Goal: Transaction & Acquisition: Purchase product/service

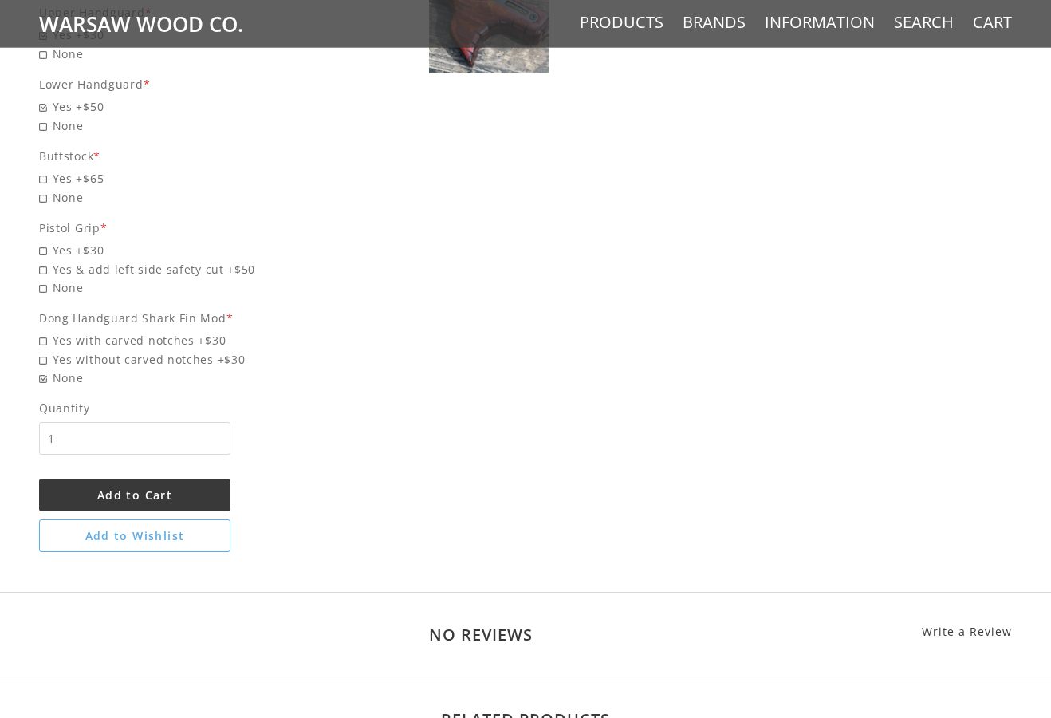
scroll to position [1273, 0]
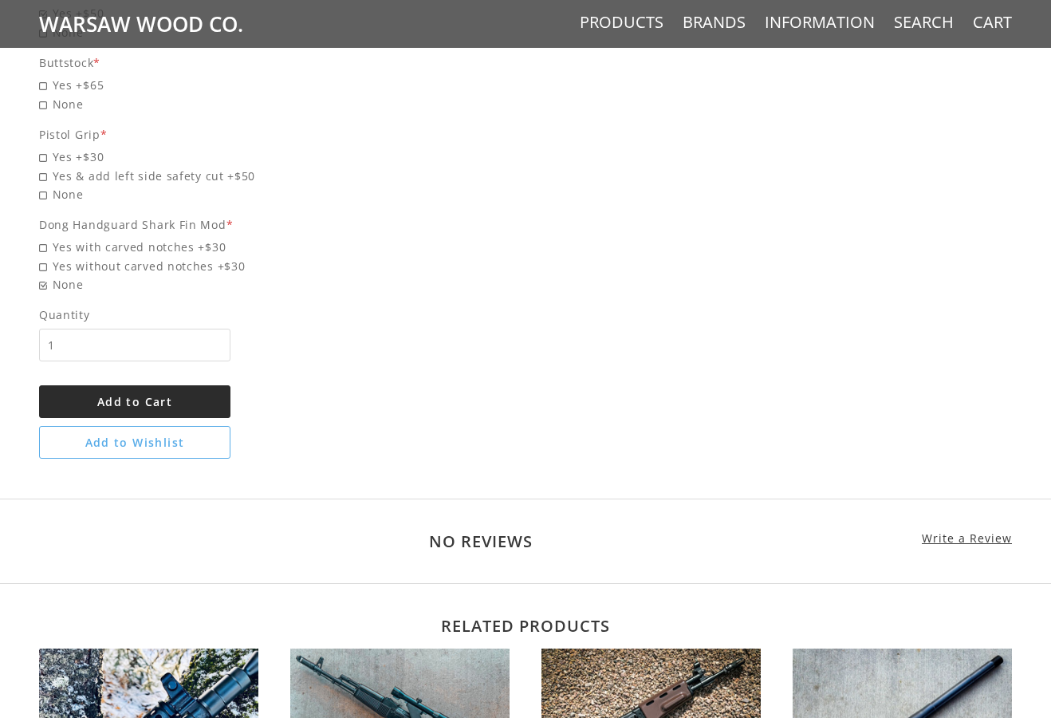
click at [169, 389] on button "Add to Cart" at bounding box center [134, 401] width 191 height 33
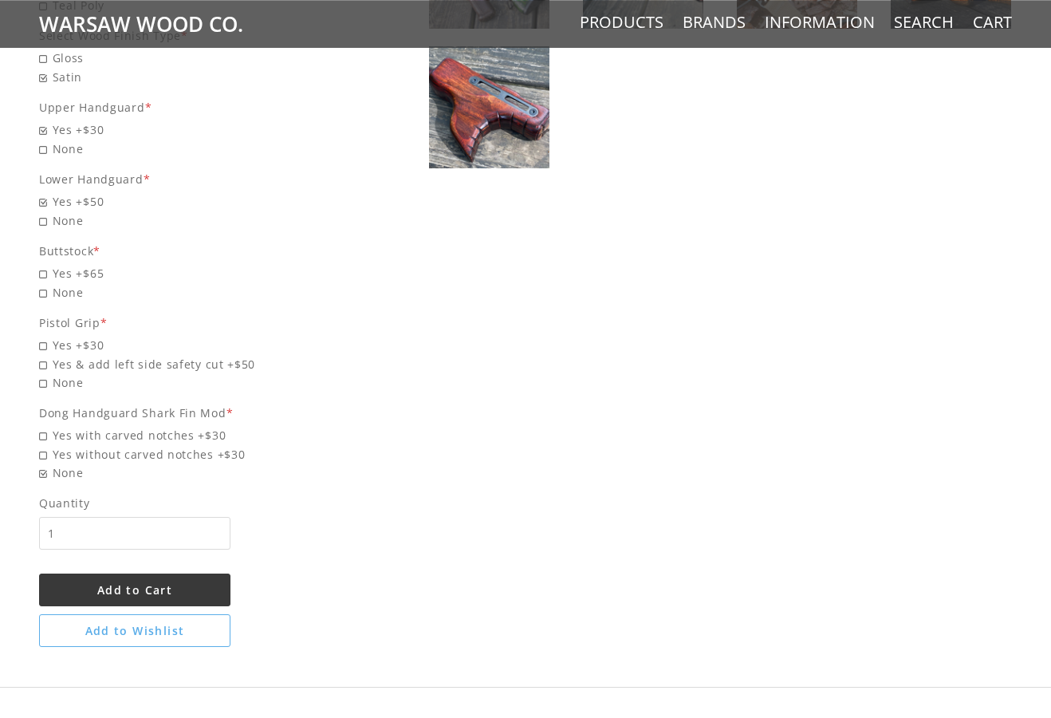
scroll to position [1000, 0]
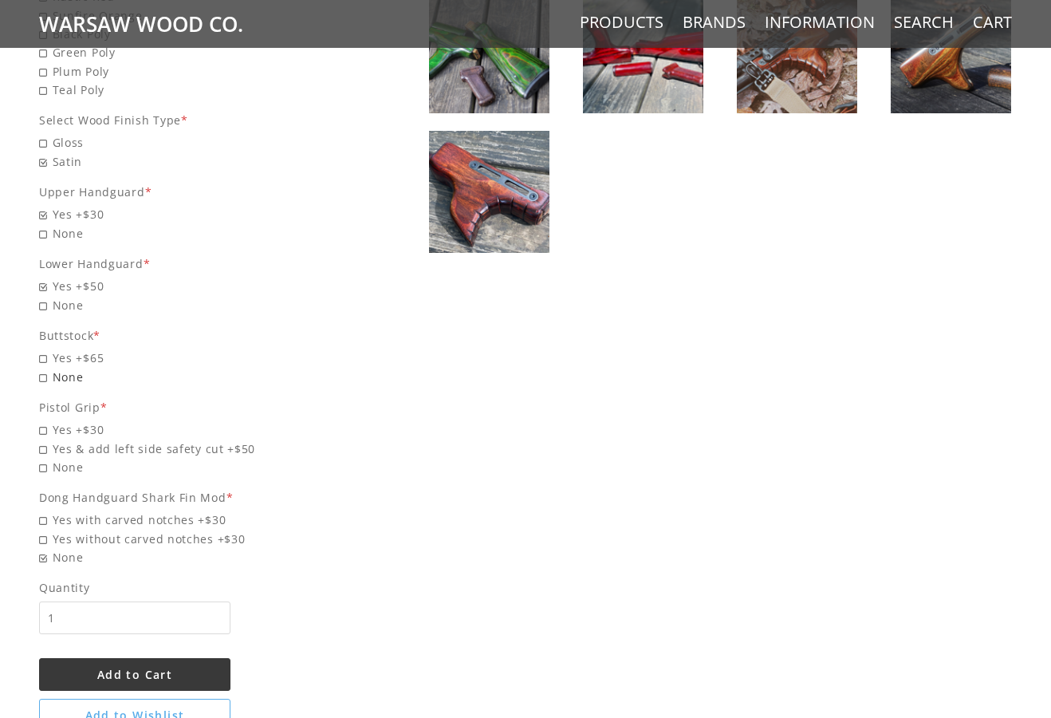
click at [51, 385] on span "None" at bounding box center [191, 377] width 305 height 18
click at [51, 369] on input "None" at bounding box center [150, 368] width 223 height 1
radio input "true"
click at [46, 467] on span "None" at bounding box center [191, 467] width 305 height 18
click at [46, 459] on input "None" at bounding box center [150, 458] width 223 height 1
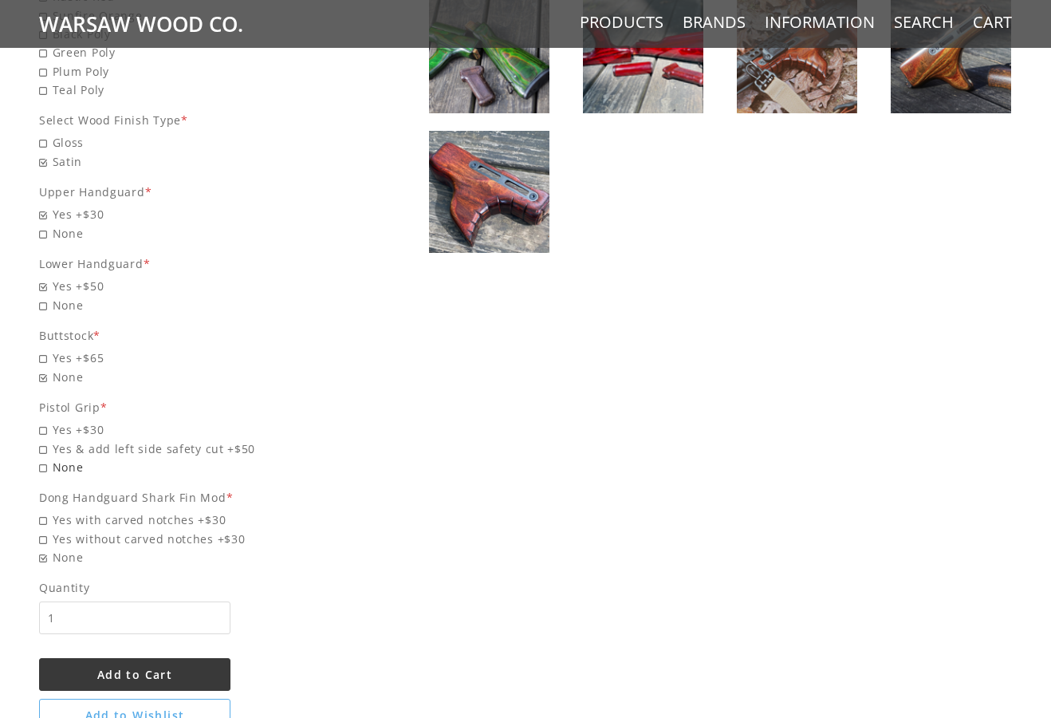
radio input "true"
click at [133, 680] on span "Add to Cart" at bounding box center [134, 674] width 75 height 15
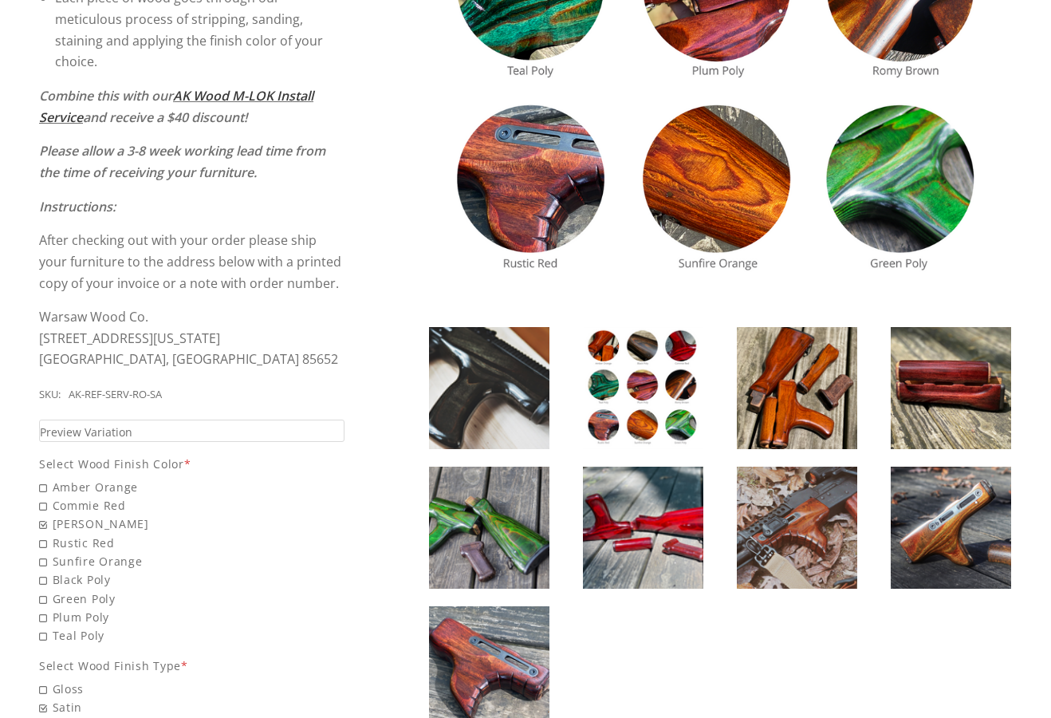
scroll to position [0, 0]
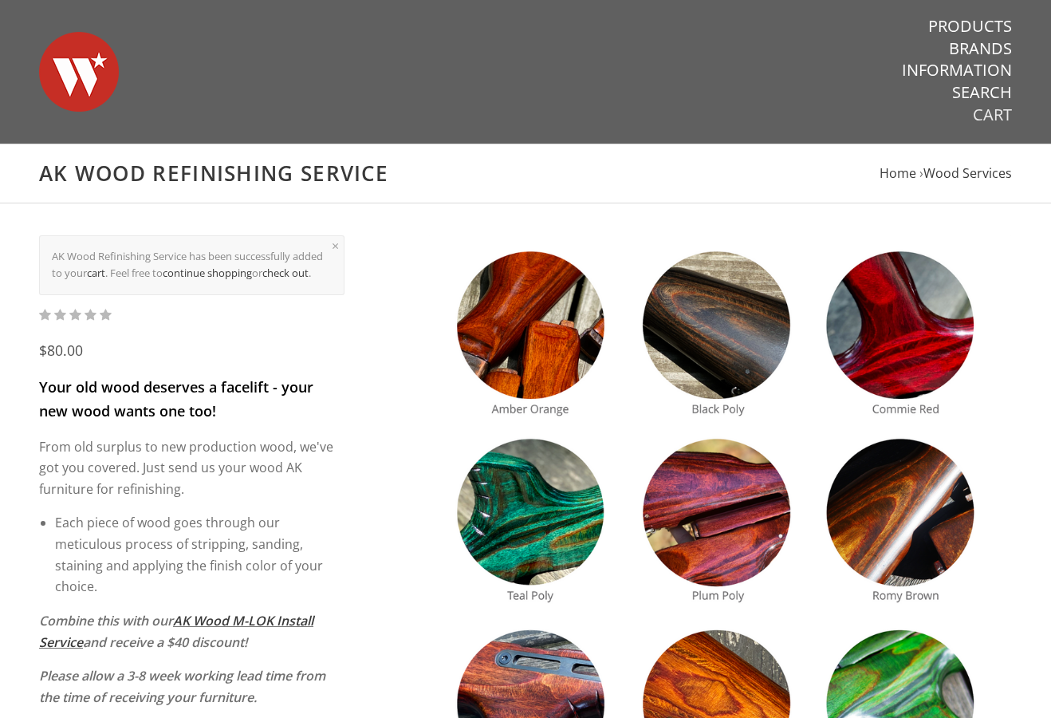
click at [987, 116] on link "Cart" at bounding box center [992, 114] width 39 height 21
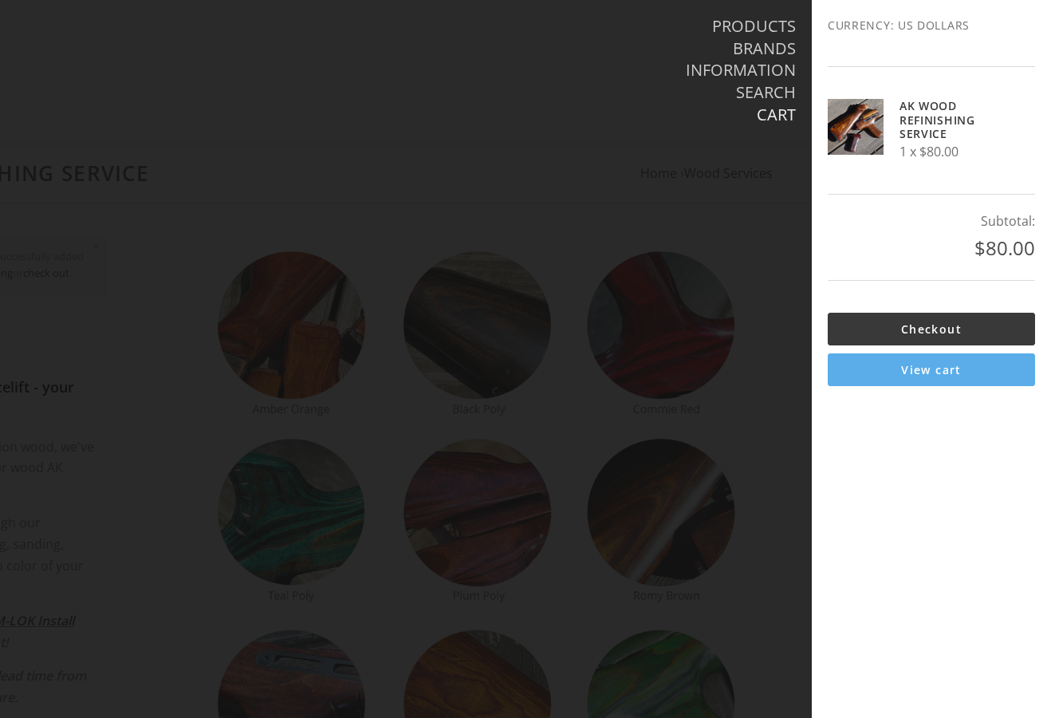
click at [884, 369] on link "View cart" at bounding box center [931, 369] width 207 height 33
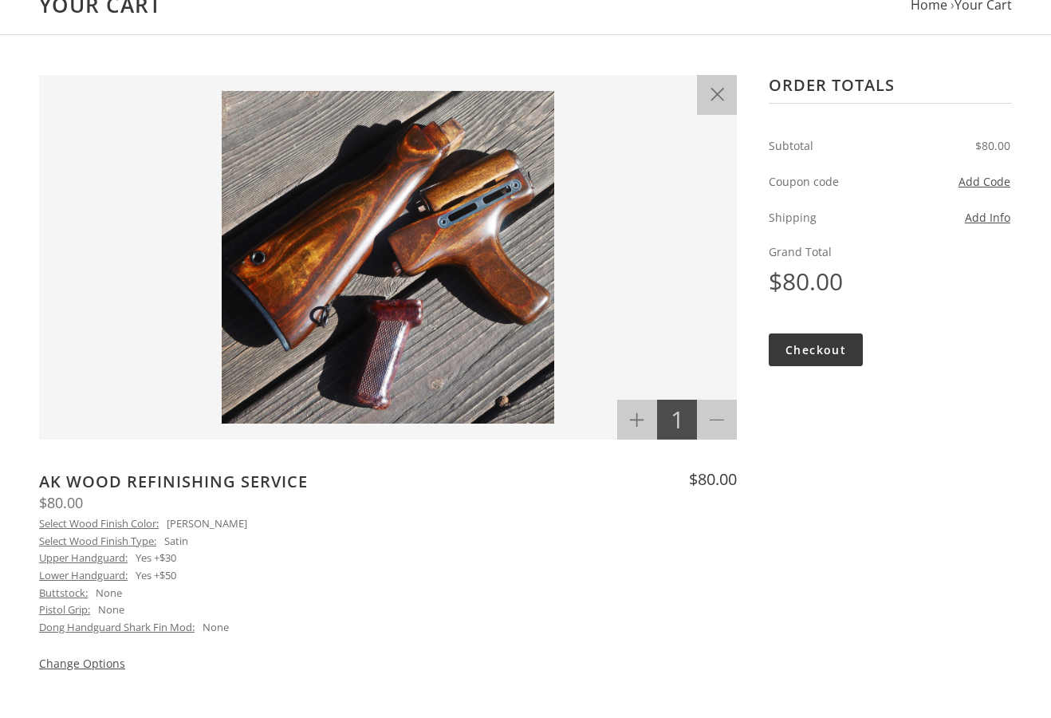
scroll to position [182, 0]
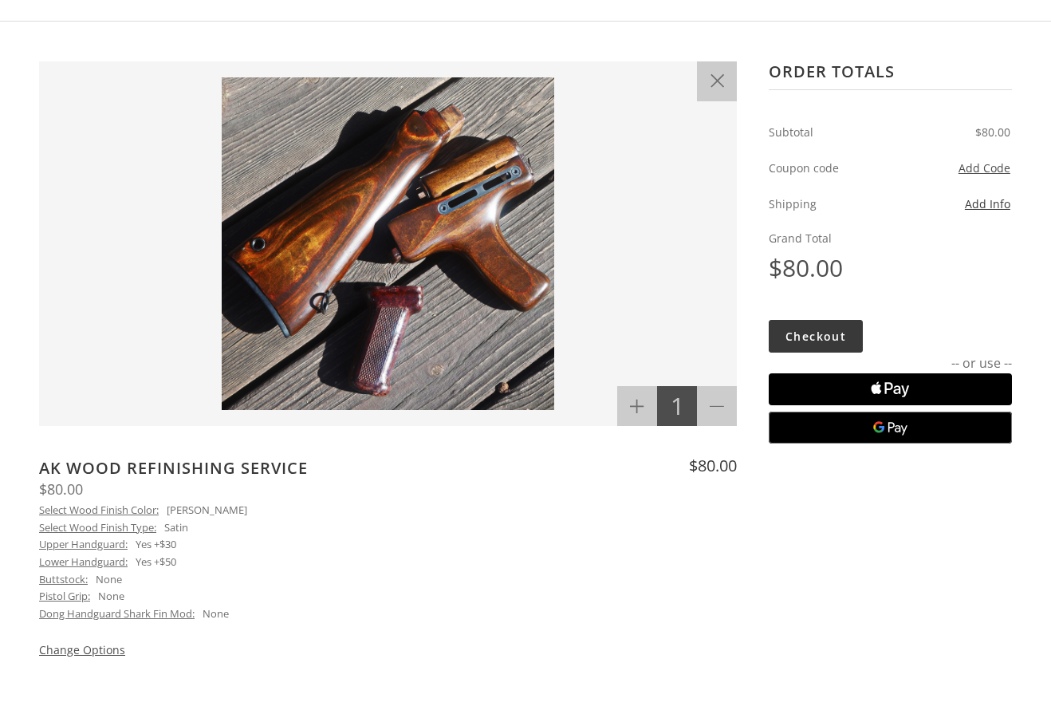
click at [1001, 199] on button "Add Info" at bounding box center [987, 204] width 45 height 18
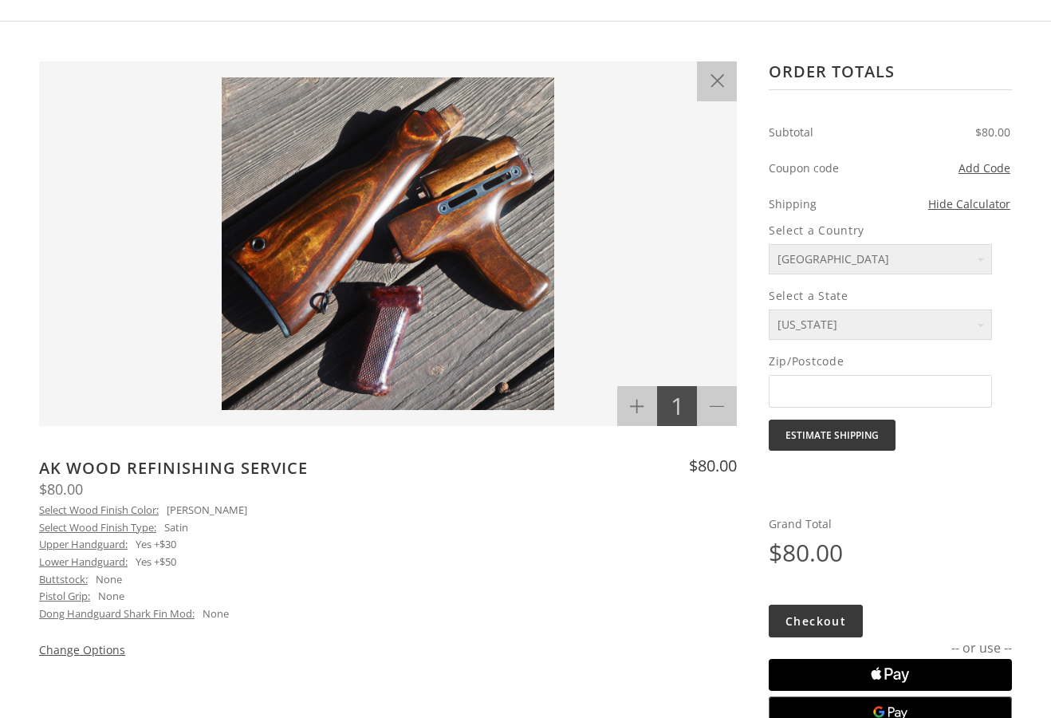
click at [860, 341] on form "Select a Country United States Select a State Alabama Alaska American Samoa Ari…" at bounding box center [890, 336] width 243 height 230
click at [769, 309] on select "Alabama Alaska American Samoa Arizona Arkansas Armed Forces Africa Armed Forces…" at bounding box center [880, 324] width 223 height 31
select select "58"
click option "Utah" at bounding box center [0, 0] width 0 height 0
click at [862, 391] on input "Zip/Postcode" at bounding box center [880, 391] width 223 height 33
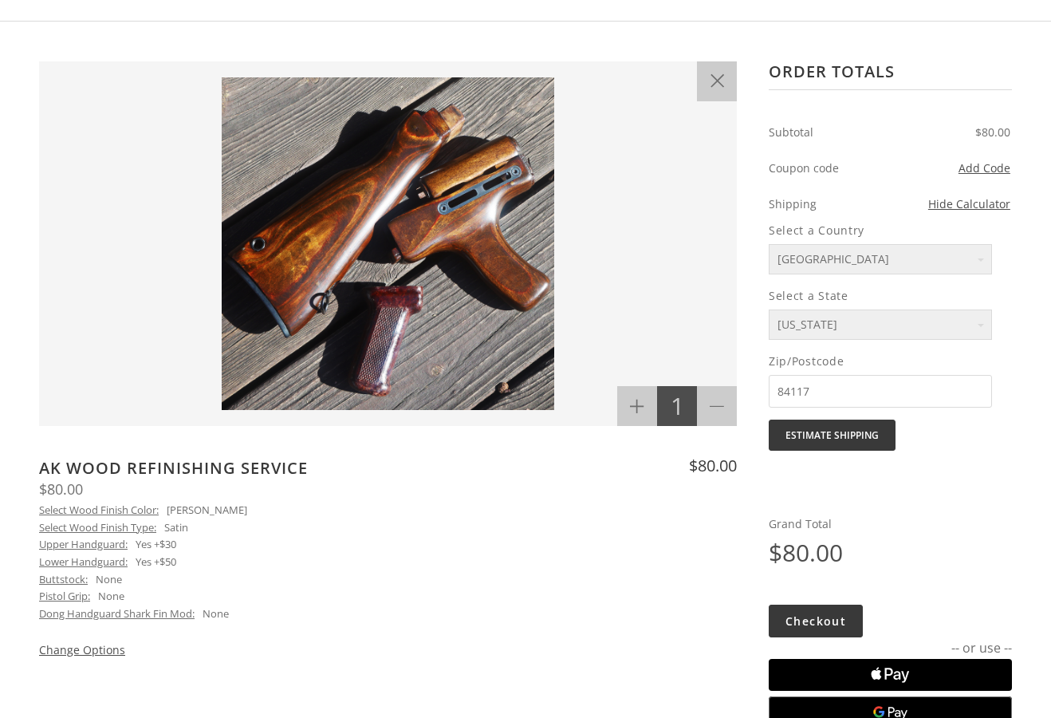
click at [871, 389] on input "84117" at bounding box center [880, 391] width 223 height 33
type input "84117"
click at [873, 438] on button "Estimate Shipping" at bounding box center [832, 435] width 127 height 31
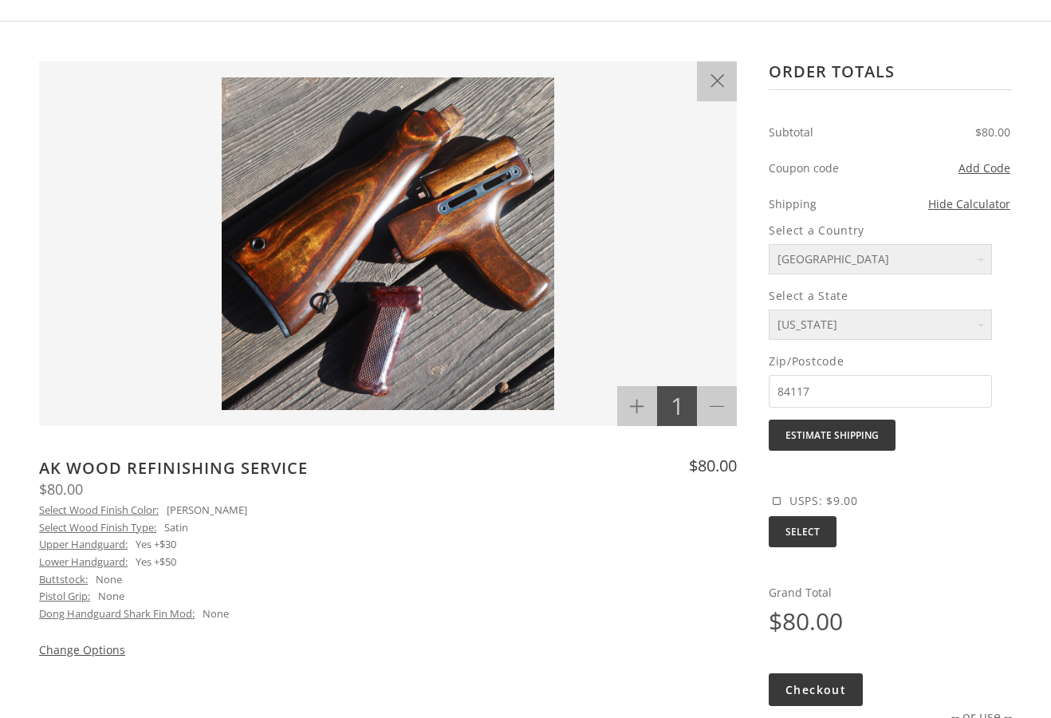
click at [771, 504] on label "USPS: $9.00" at bounding box center [813, 499] width 89 height 15
click at [777, 503] on span at bounding box center [777, 501] width 8 height 8
click at [769, 504] on input "USPS: $9.00" at bounding box center [769, 504] width 0 height 0
click at [800, 542] on input "Select" at bounding box center [803, 531] width 68 height 31
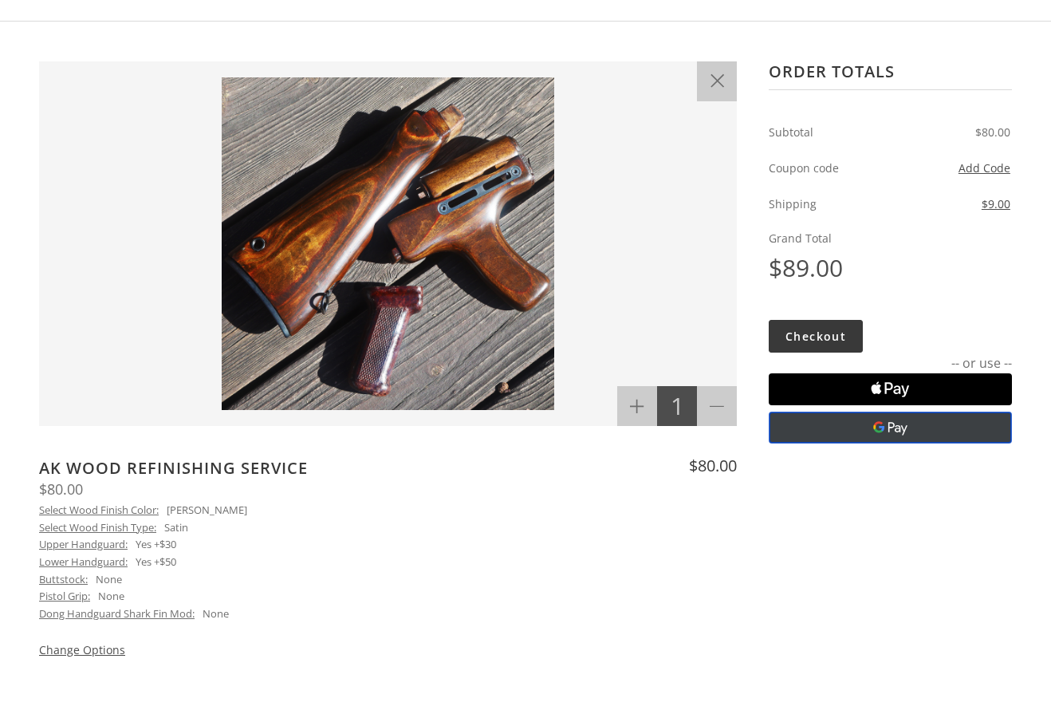
click at [867, 431] on button "Google Pay" at bounding box center [890, 428] width 243 height 32
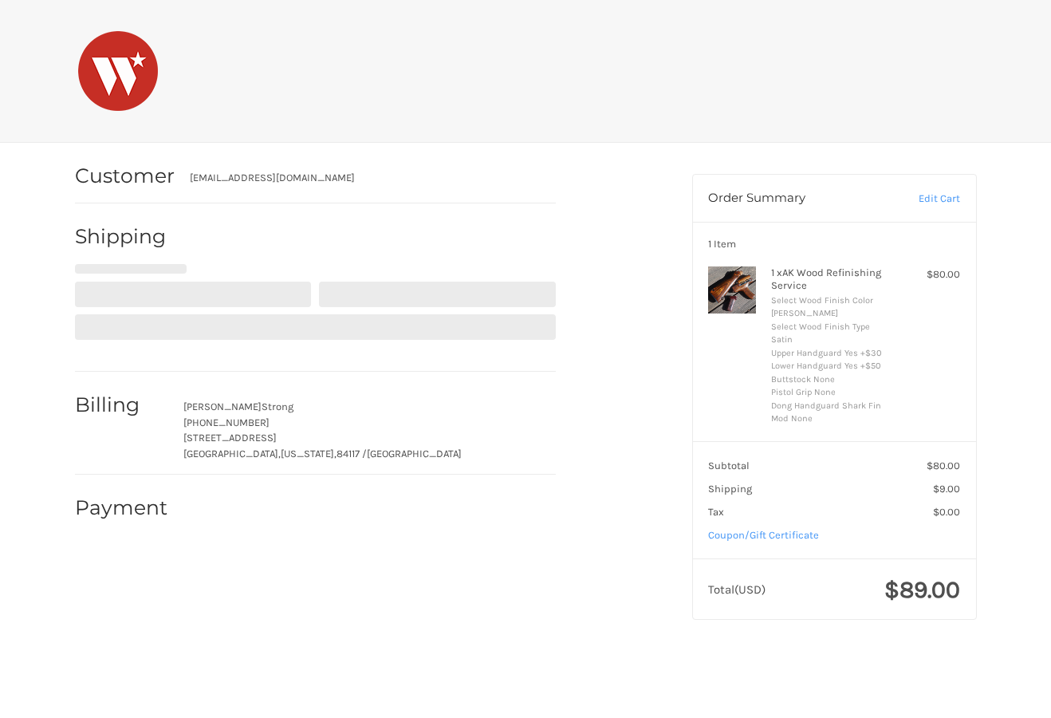
select select "US"
select select "UT"
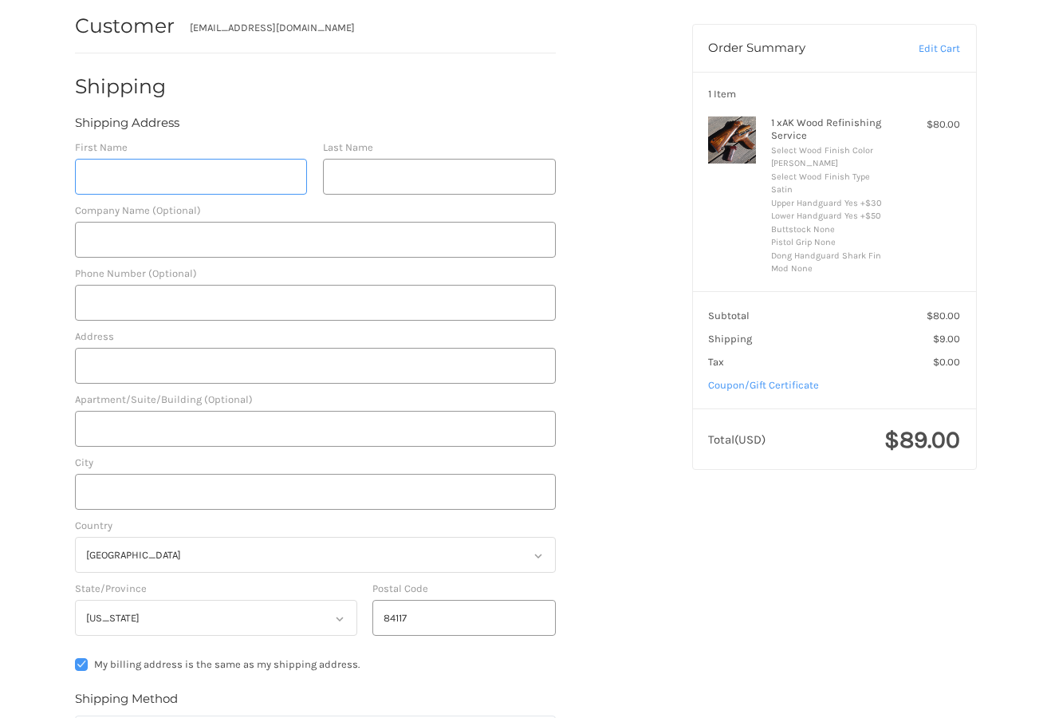
scroll to position [151, 0]
type input "Christopher"
type input "Strong"
type input "4978 S Waimea Way"
type input "Salt Lake City"
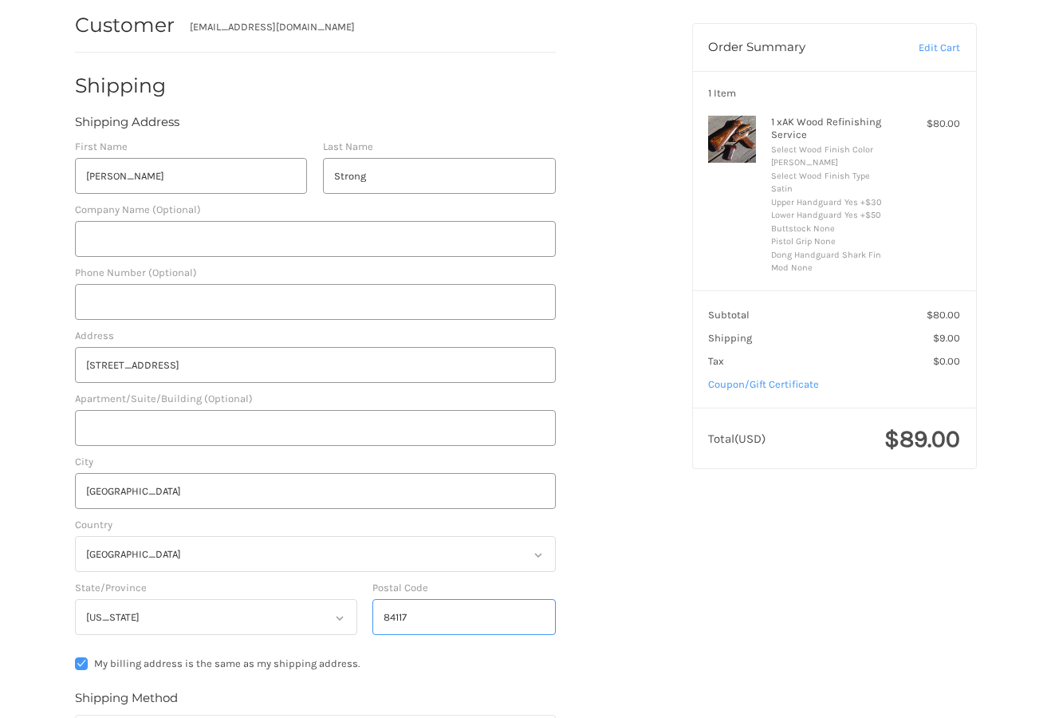
type input "84117-6445"
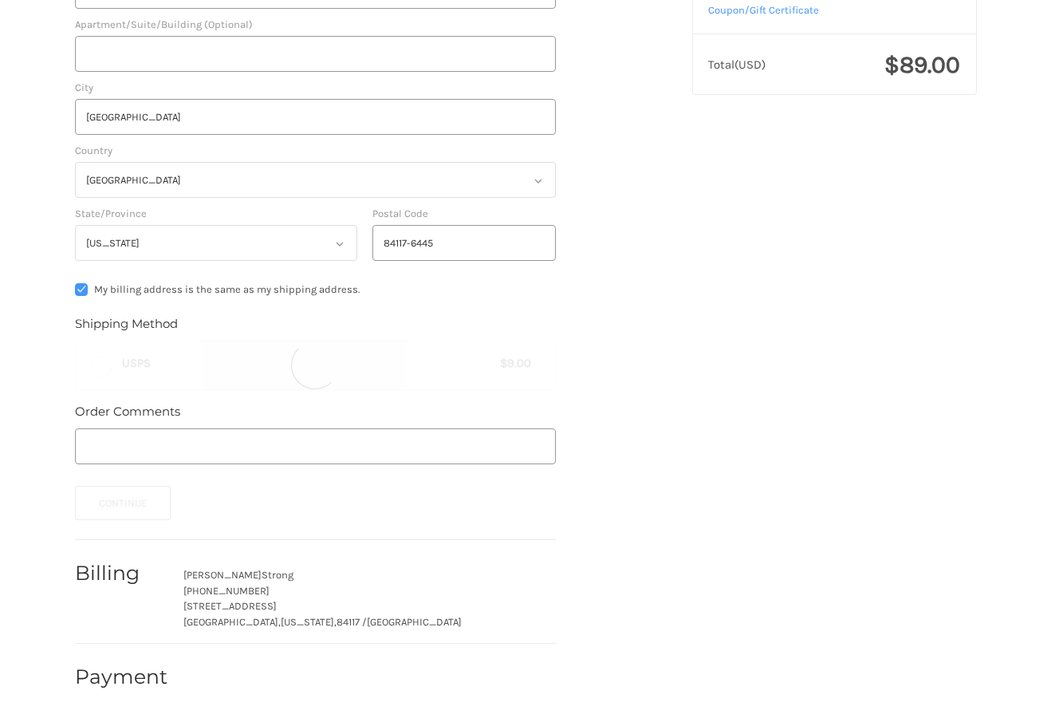
scroll to position [526, 0]
click at [136, 505] on button "Continue" at bounding box center [123, 502] width 97 height 34
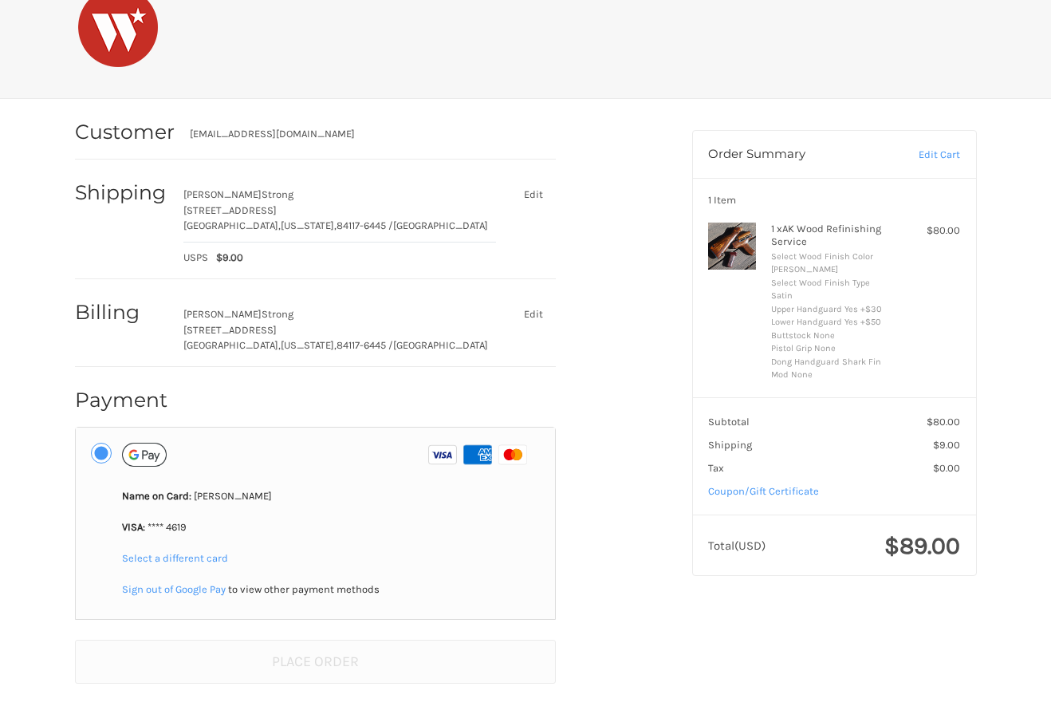
scroll to position [45, 0]
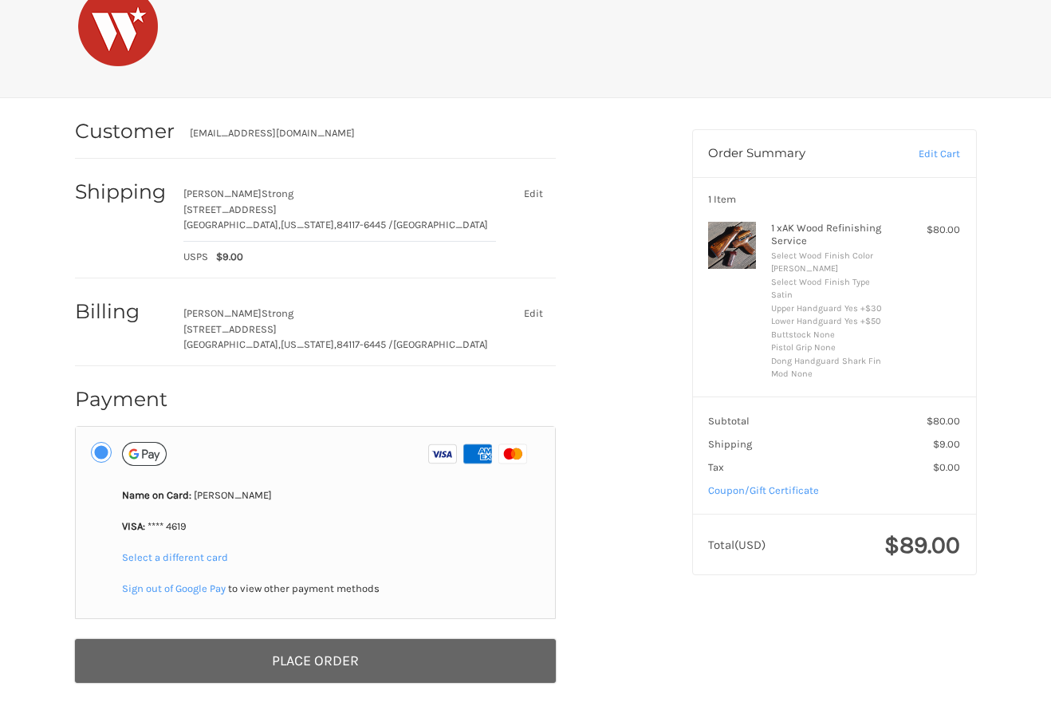
click at [392, 678] on button "Place Order" at bounding box center [315, 661] width 481 height 44
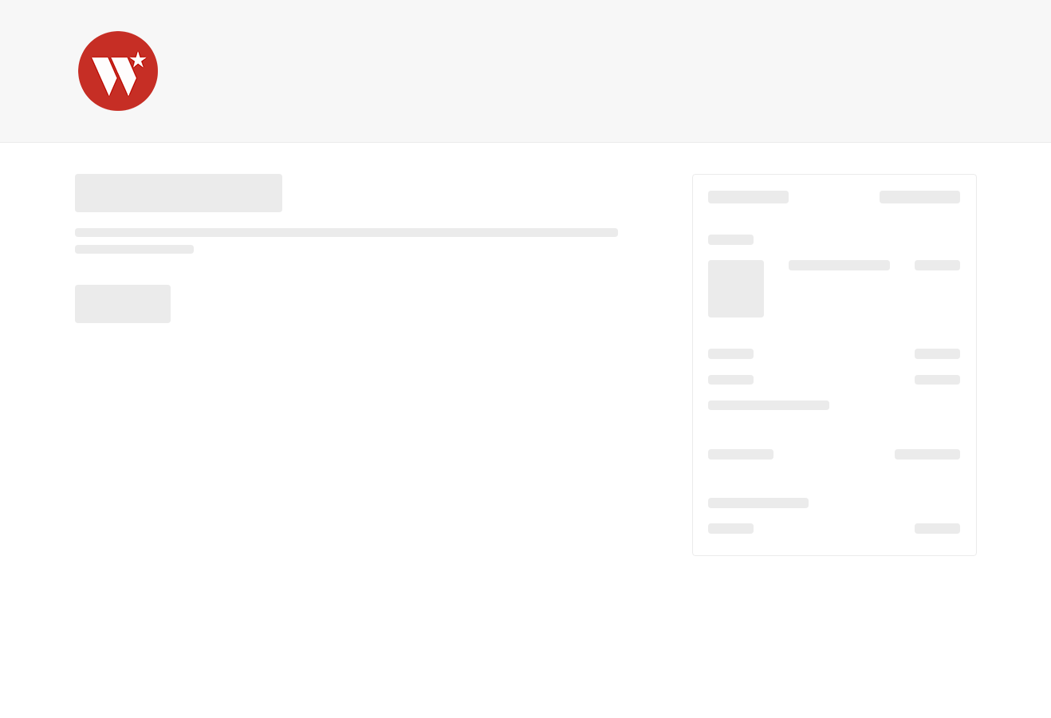
scroll to position [0, 0]
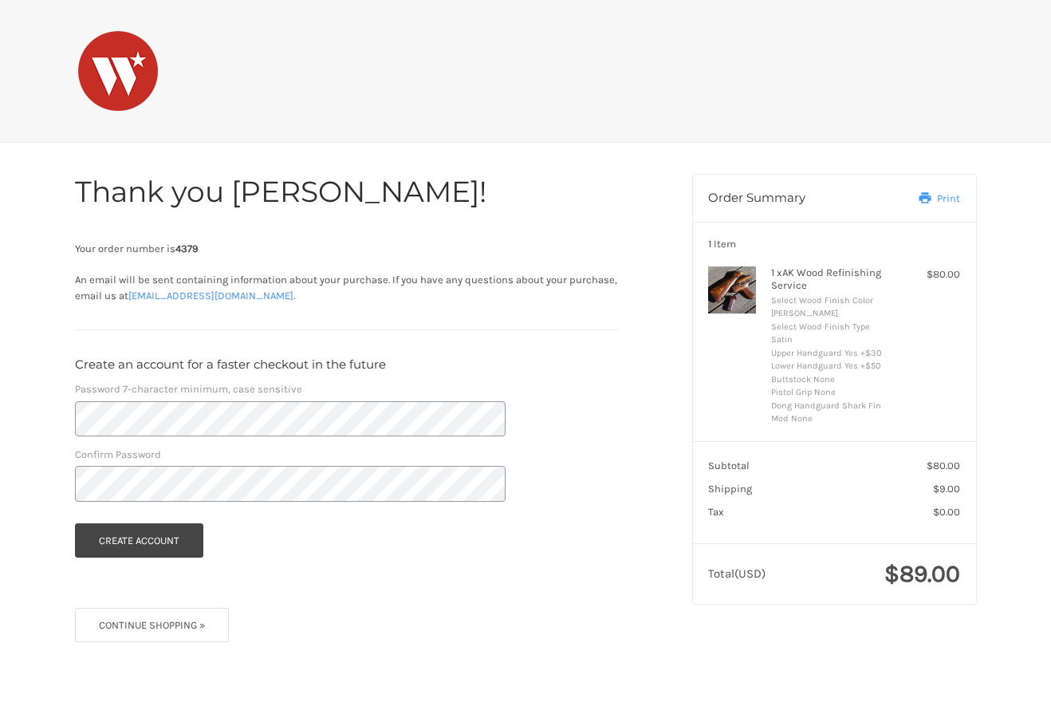
click at [483, 256] on section "Your order number is 4379 An email will be sent containing information about yo…" at bounding box center [346, 285] width 543 height 89
click at [147, 537] on button "Create Account" at bounding box center [139, 540] width 129 height 34
click at [102, 535] on button "Create Account" at bounding box center [139, 540] width 129 height 34
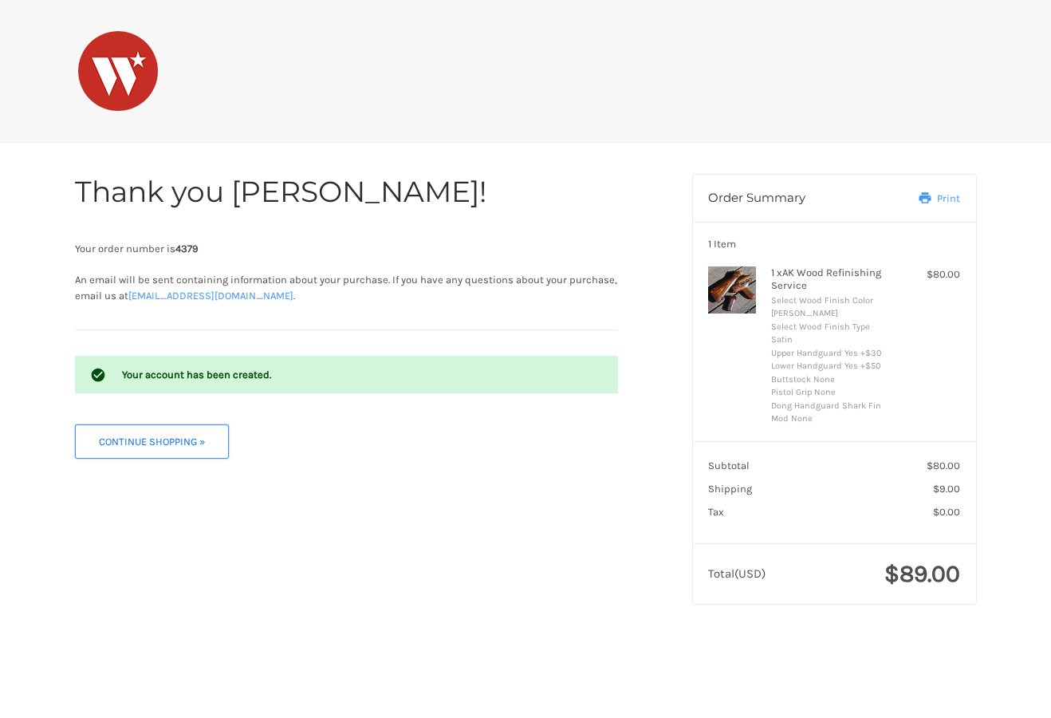
click at [151, 445] on button "Continue Shopping »" at bounding box center [152, 441] width 155 height 34
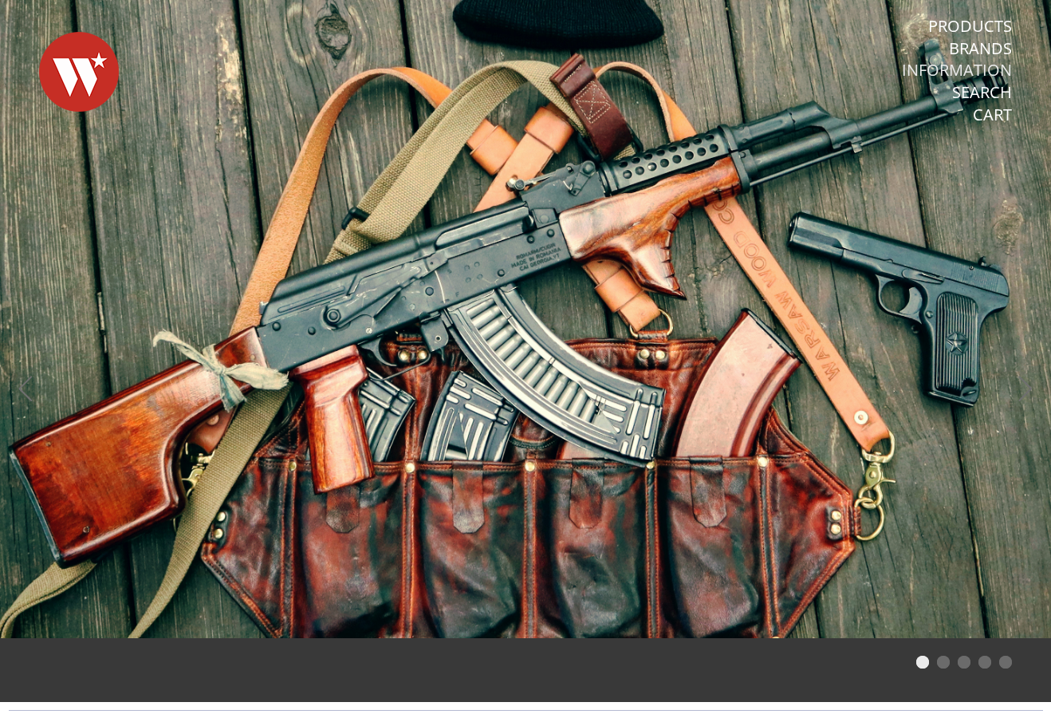
click at [974, 65] on link "Information" at bounding box center [957, 70] width 110 height 21
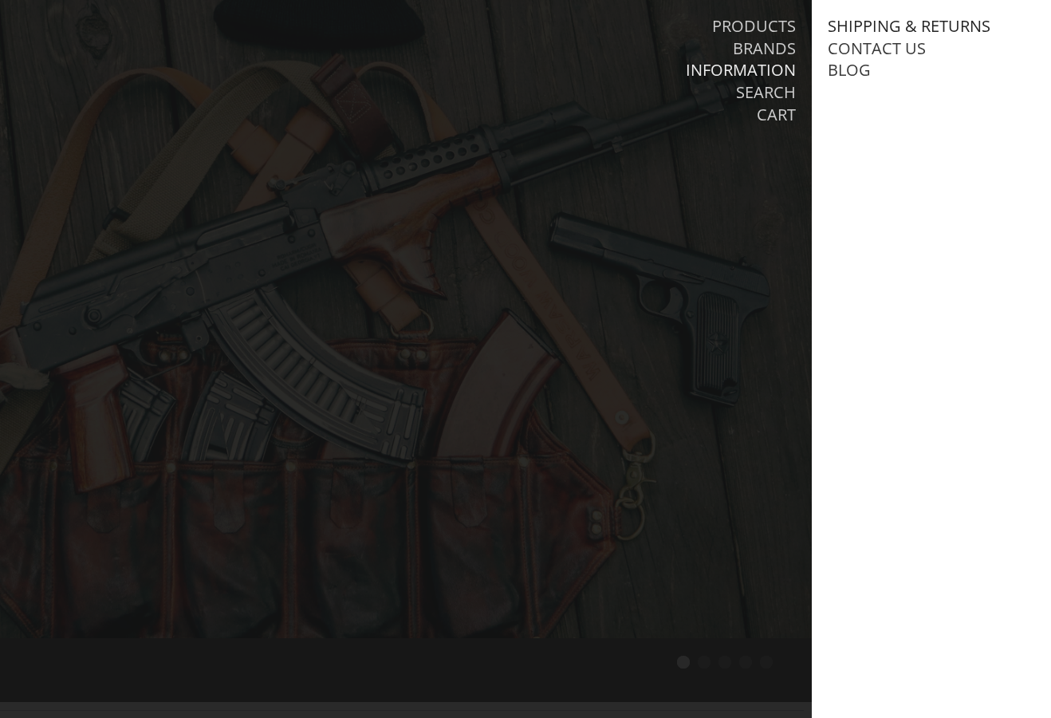
click at [897, 25] on link "Shipping & Returns" at bounding box center [909, 26] width 163 height 21
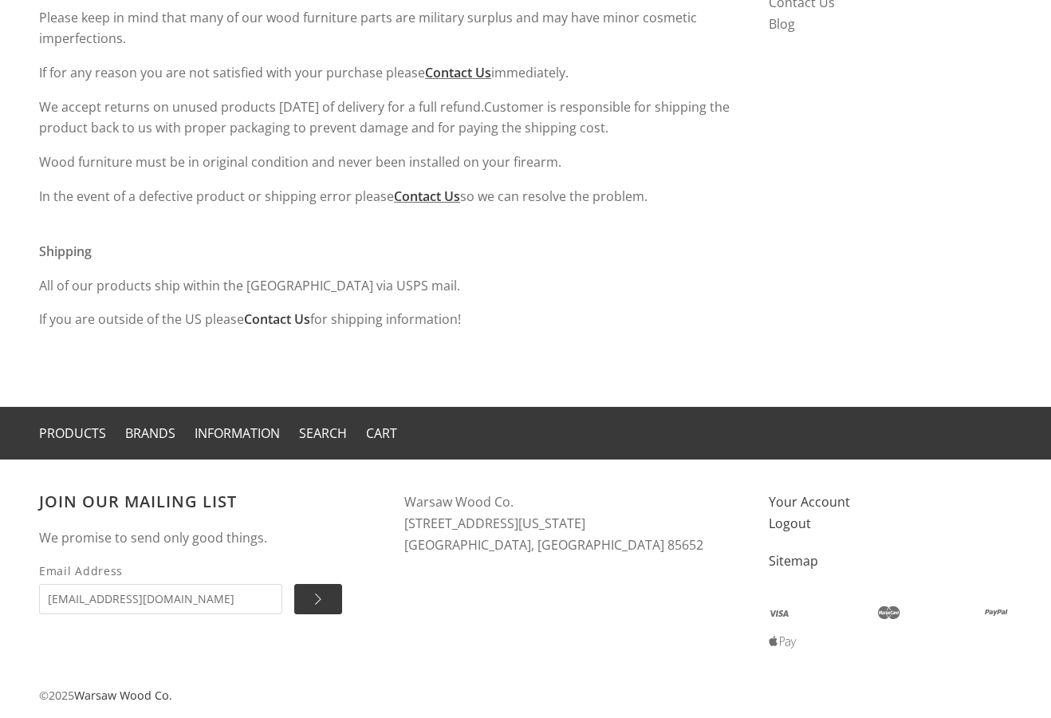
scroll to position [347, 0]
